Goal: Task Accomplishment & Management: Complete application form

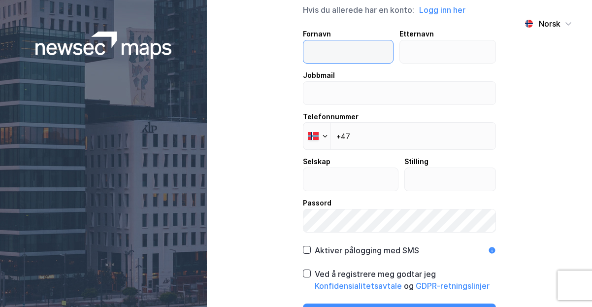
click at [354, 51] on input "text" at bounding box center [348, 51] width 90 height 23
type input "[PERSON_NAME]"
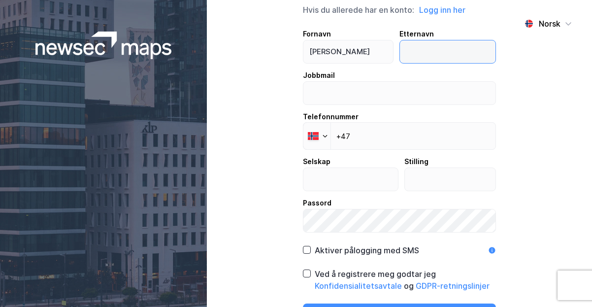
click at [426, 50] on input "text" at bounding box center [448, 51] width 96 height 23
type input "joner"
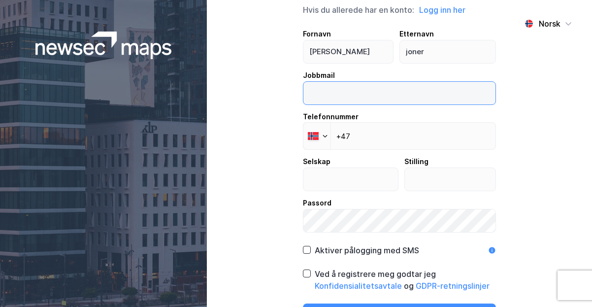
click at [435, 95] on input "email" at bounding box center [399, 93] width 192 height 23
type input "[PERSON_NAME][EMAIL_ADDRESS][PERSON_NAME][PERSON_NAME][DOMAIN_NAME][PERSON_NAME]"
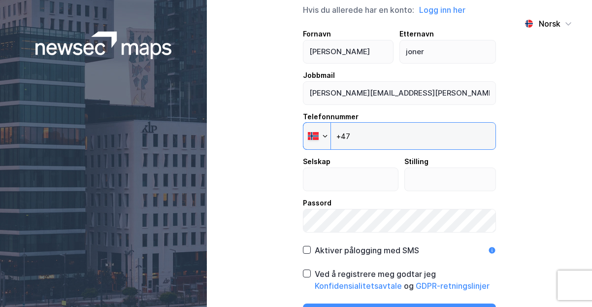
click at [417, 137] on input "+47" at bounding box center [399, 136] width 193 height 28
type input "[PHONE_NUMBER]"
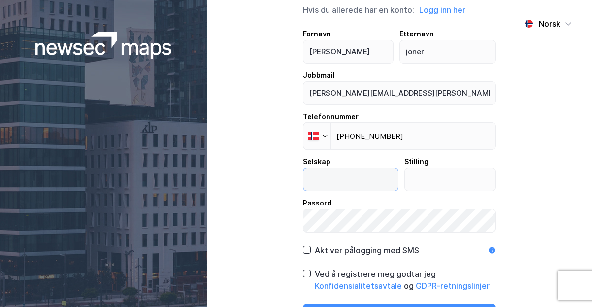
click at [366, 175] on input "text" at bounding box center [350, 179] width 94 height 23
type input "CMS Kluge"
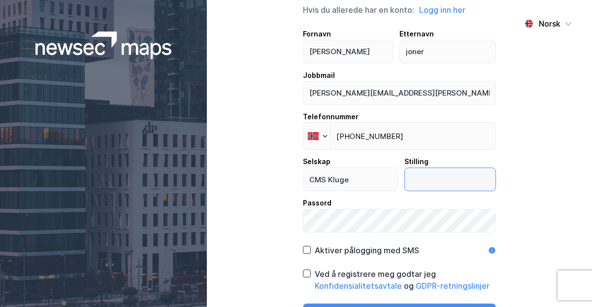
click at [479, 179] on input "text" at bounding box center [450, 179] width 91 height 23
type input "Advokatfullmektig"
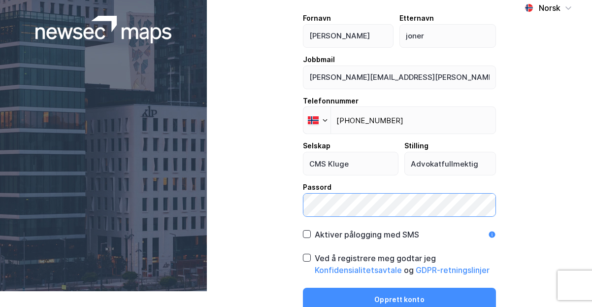
scroll to position [20, 0]
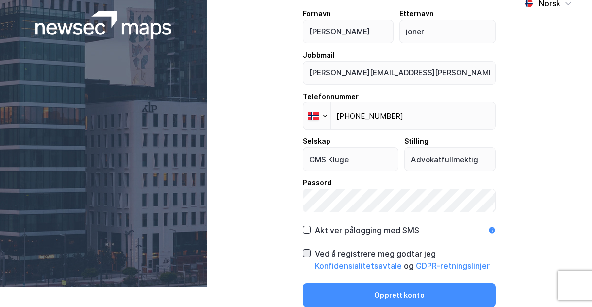
click at [307, 252] on div at bounding box center [307, 253] width 8 height 8
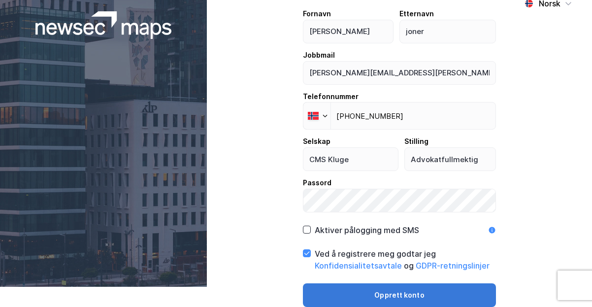
click at [384, 293] on button "Opprett konto" at bounding box center [399, 295] width 193 height 24
